Goal: Check status

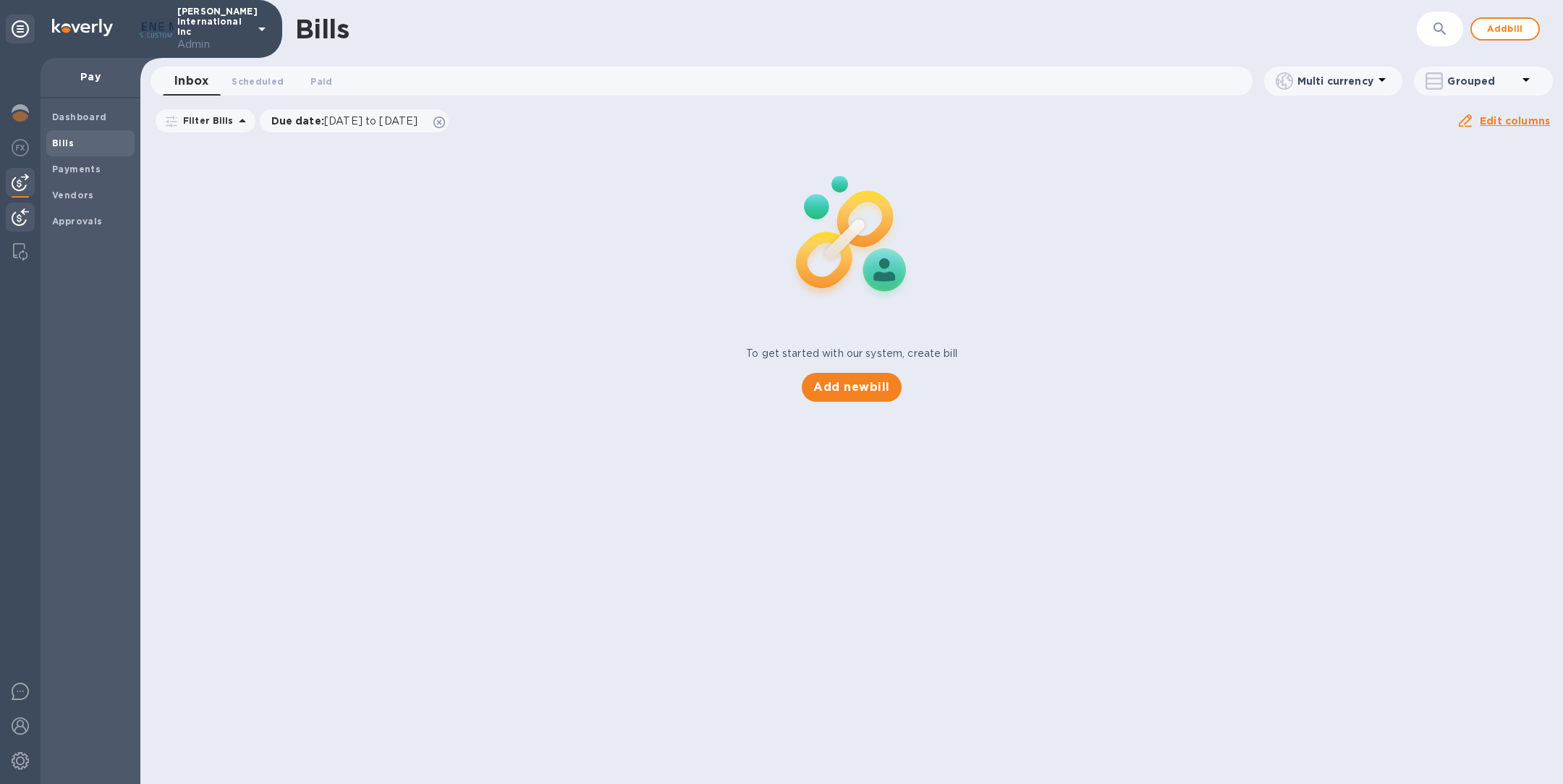
click at [20, 220] on img at bounding box center [20, 217] width 17 height 17
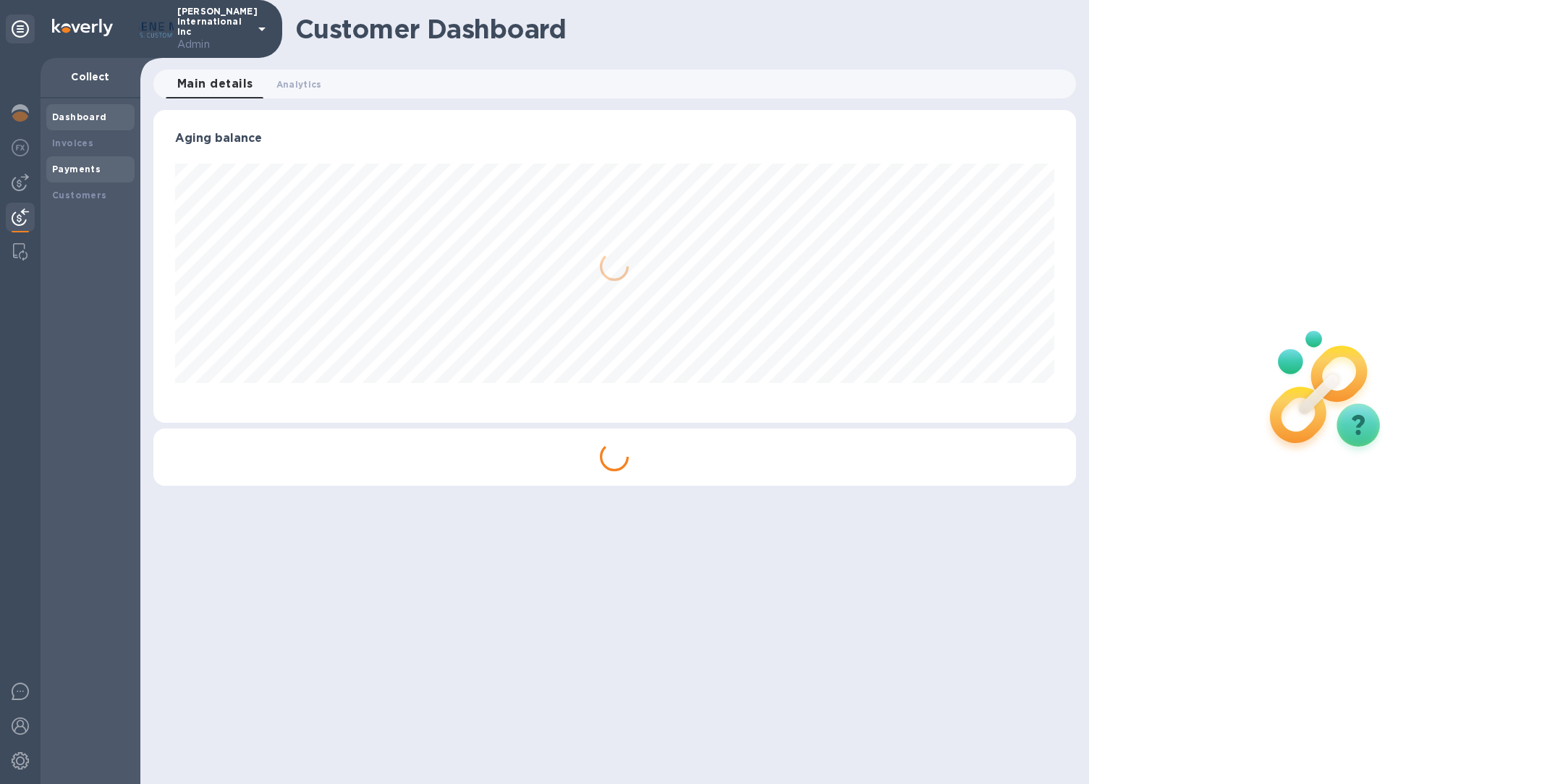
scroll to position [723380, 722873]
click at [81, 167] on b "Payments" at bounding box center [76, 168] width 49 height 11
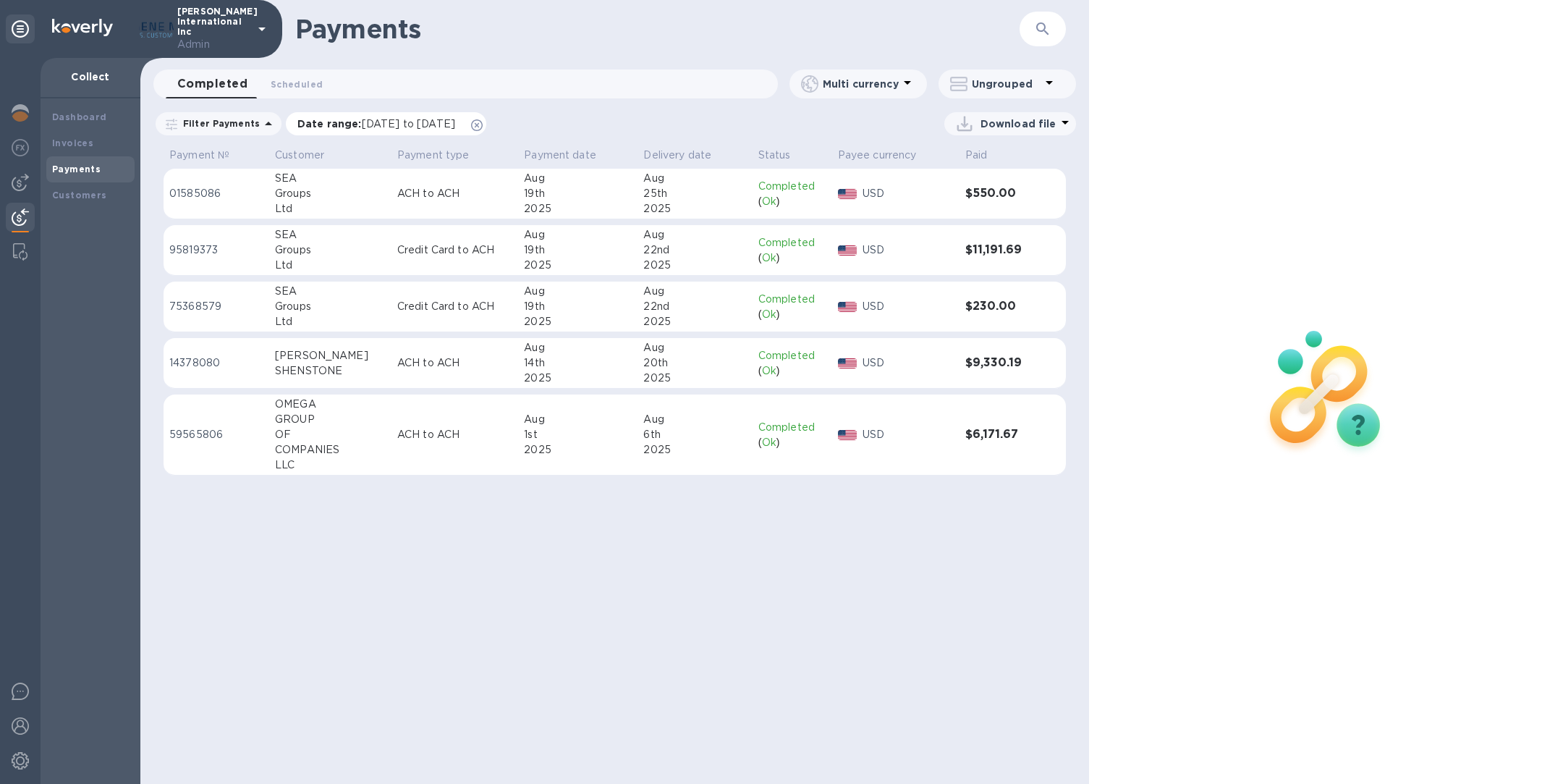
click at [483, 123] on icon at bounding box center [477, 125] width 11 height 11
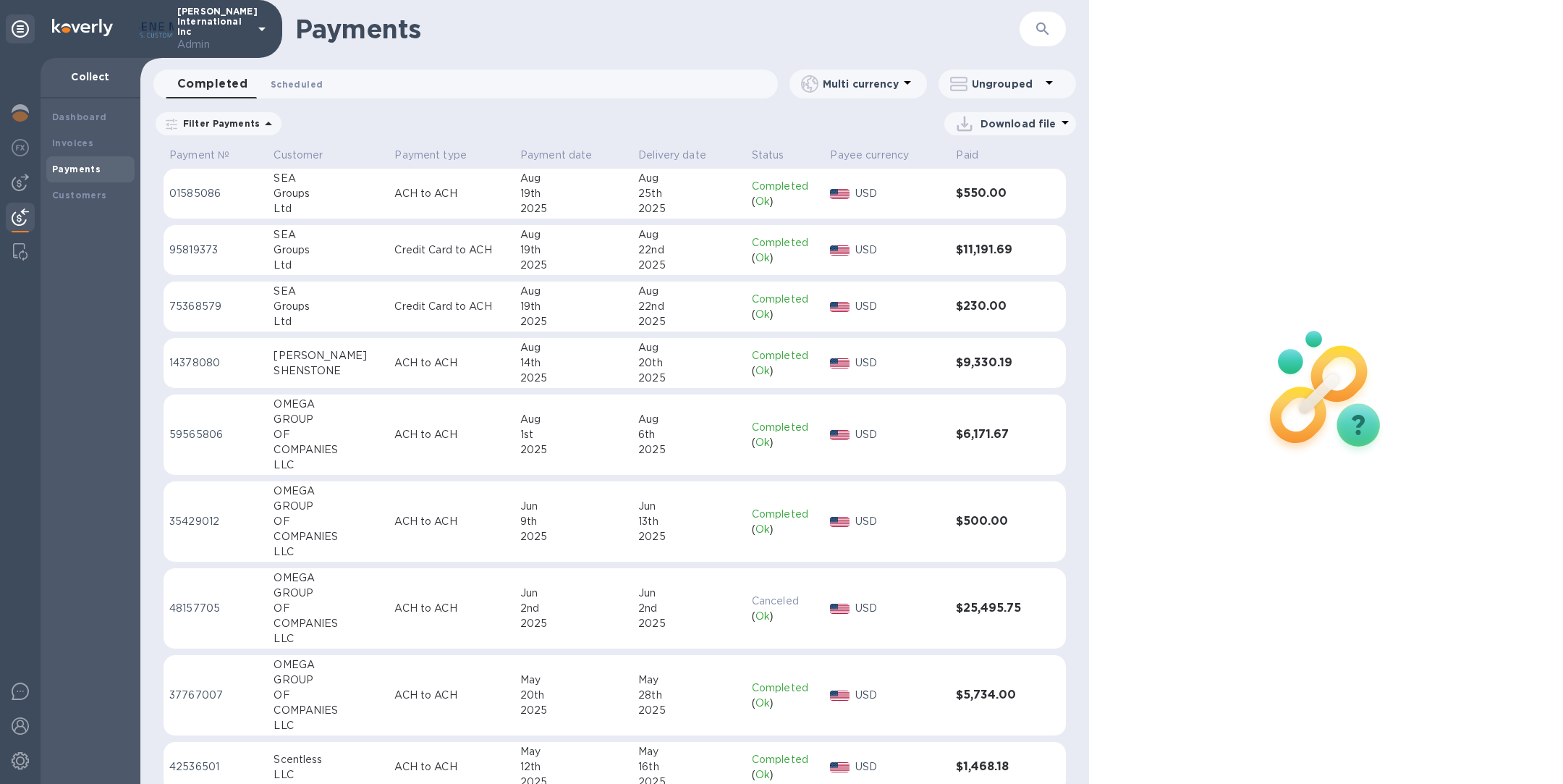
click at [289, 85] on span "Scheduled 0" at bounding box center [297, 84] width 52 height 16
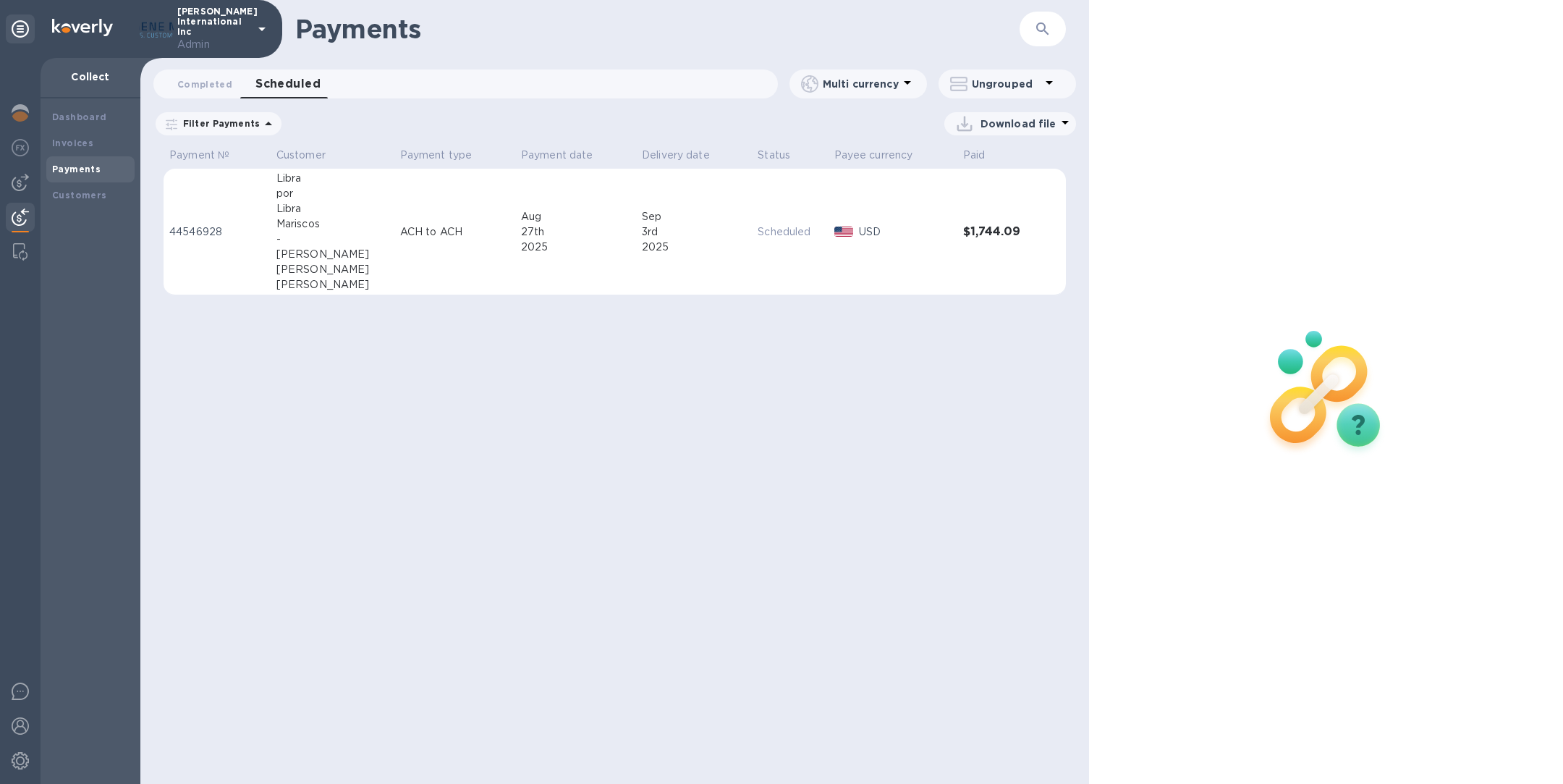
click at [0, 0] on icon at bounding box center [0, 0] width 0 height 0
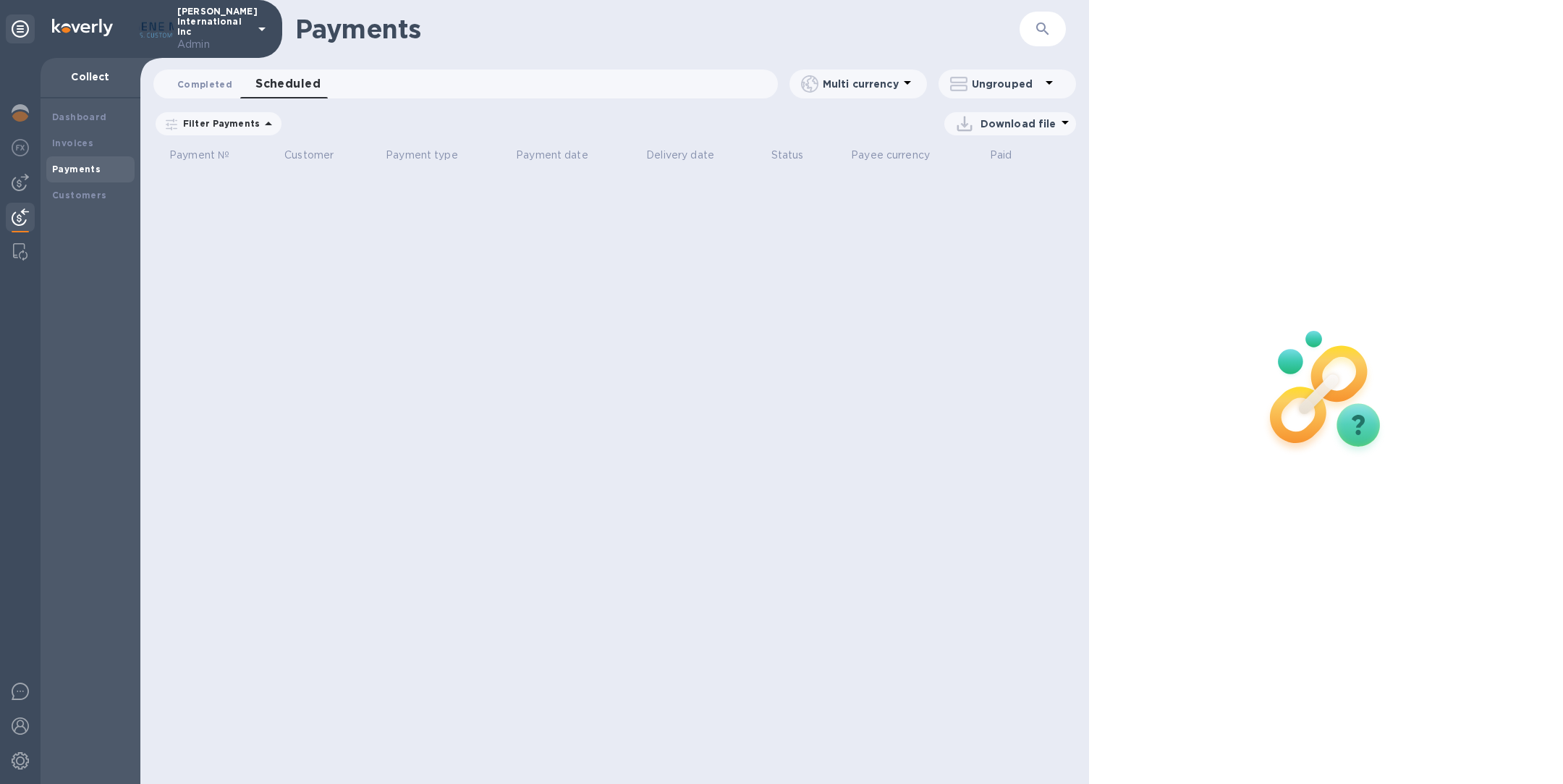
click at [212, 82] on span "Completed 0" at bounding box center [204, 84] width 55 height 16
